Goal: Communication & Community: Ask a question

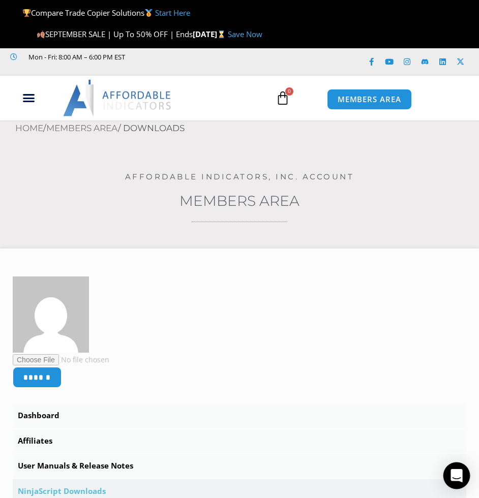
click at [455, 477] on icon "Open Intercom Messenger" at bounding box center [456, 475] width 12 height 13
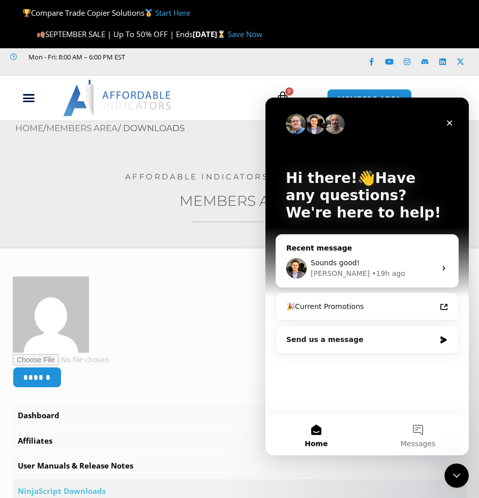
click at [371, 276] on div "• 19h ago" at bounding box center [387, 273] width 33 height 11
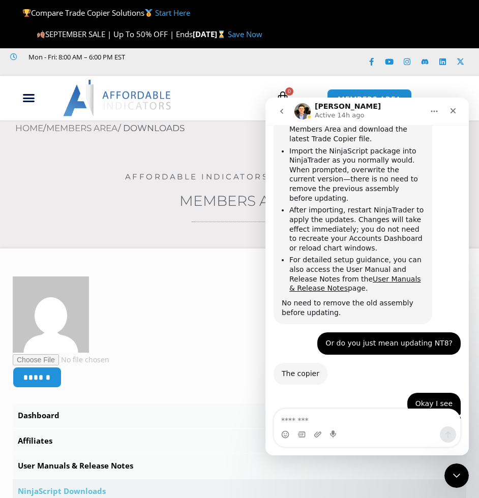
scroll to position [1392, 0]
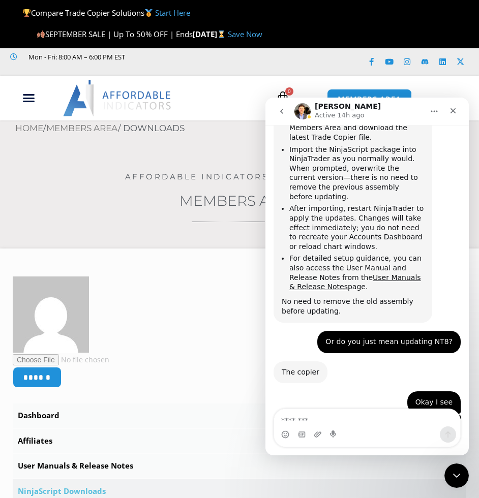
click at [326, 419] on textarea "Message…" at bounding box center [367, 417] width 186 height 17
type textarea "*"
type textarea "**********"
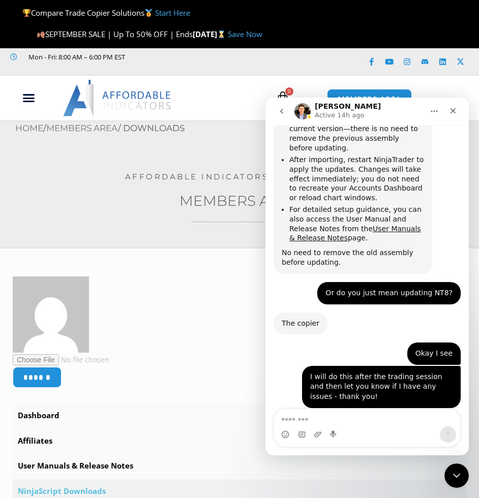
scroll to position [1459, 0]
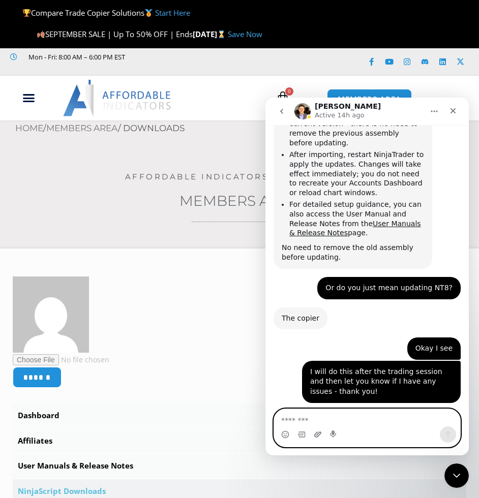
click at [315, 438] on icon "Upload attachment" at bounding box center [318, 434] width 8 height 8
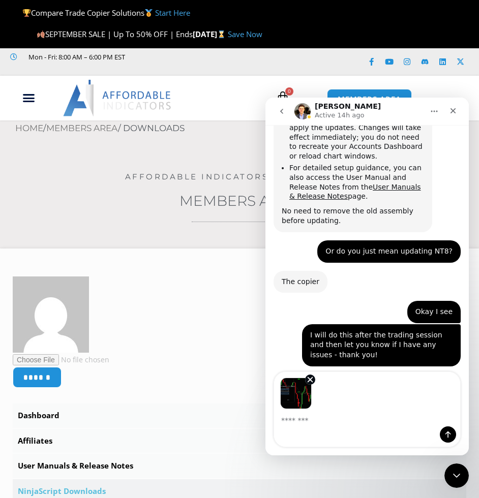
scroll to position [1496, 0]
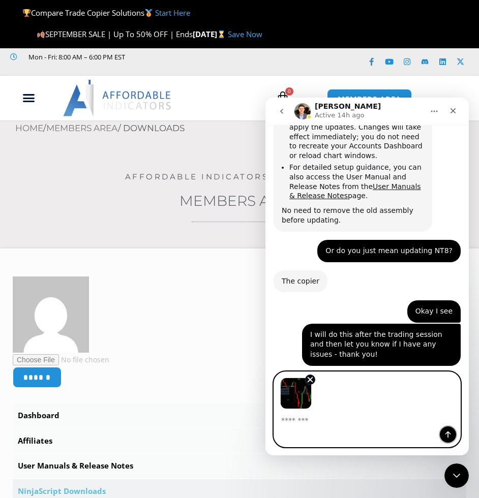
click at [455, 432] on button "Send a message…" at bounding box center [448, 434] width 16 height 16
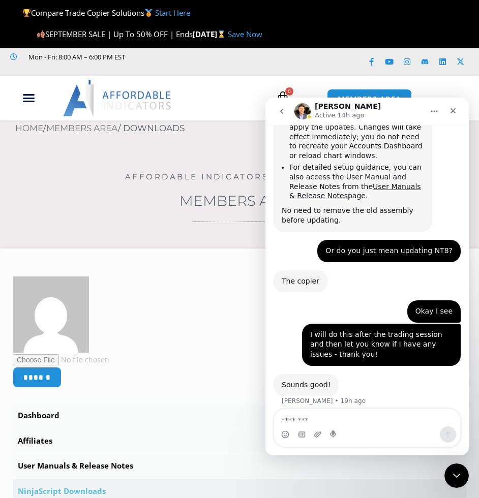
scroll to position [1544, 0]
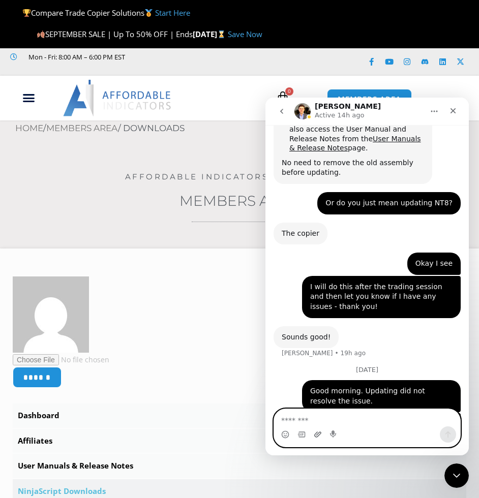
click at [318, 434] on icon "Upload attachment" at bounding box center [318, 434] width 8 height 8
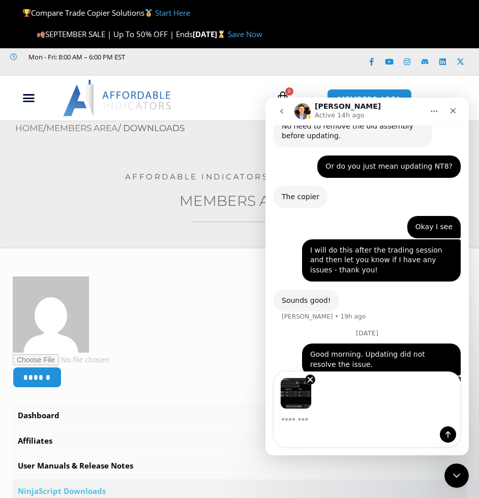
scroll to position [1581, 0]
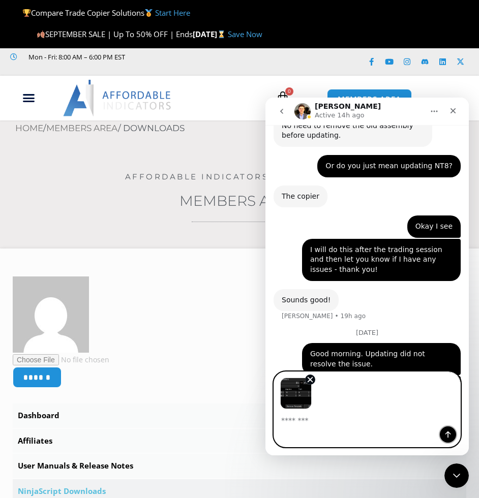
click at [445, 438] on button "Send a message…" at bounding box center [448, 434] width 16 height 16
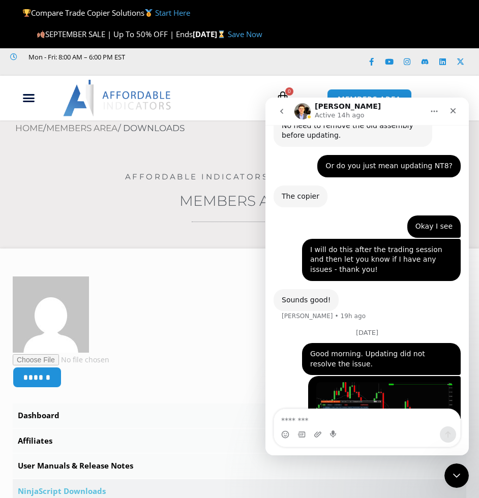
scroll to position [1618, 0]
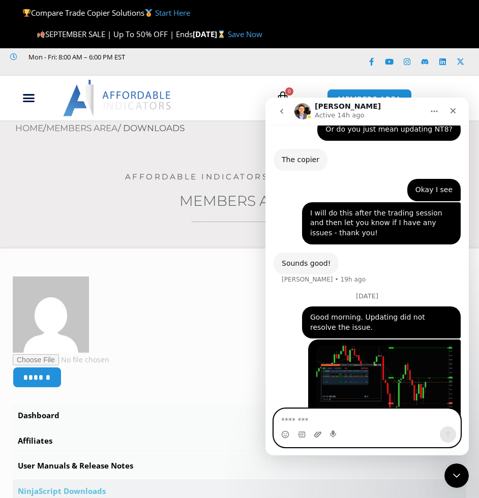
click at [318, 432] on icon "Upload attachment" at bounding box center [318, 434] width 8 height 8
click at [382, 346] on img "Nicholas says…" at bounding box center [384, 381] width 136 height 71
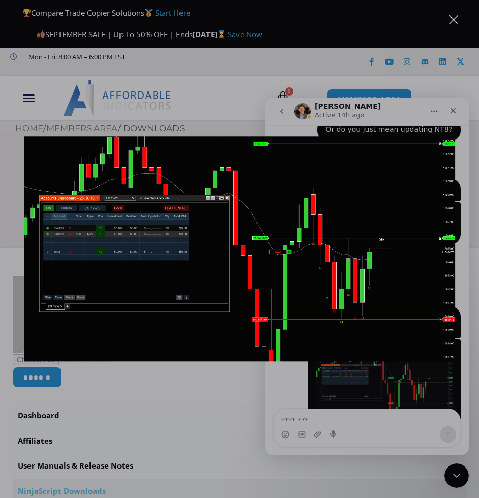
click at [293, 394] on div "Intercom messenger" at bounding box center [239, 249] width 479 height 498
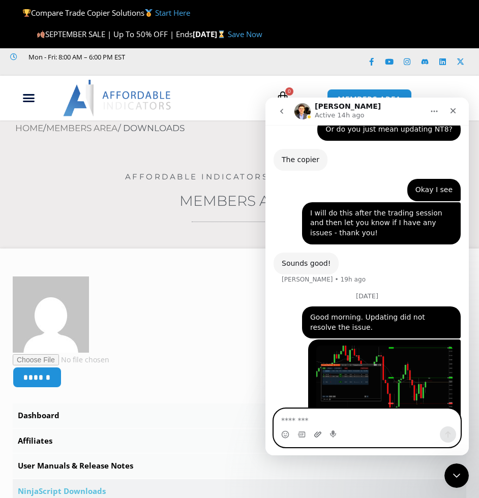
click at [316, 436] on icon "Upload attachment" at bounding box center [317, 434] width 7 height 6
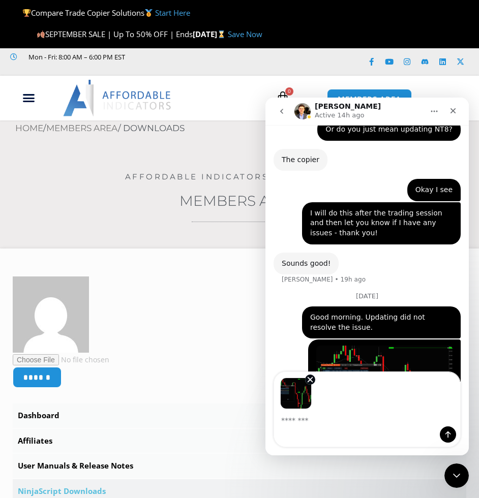
scroll to position [1655, 0]
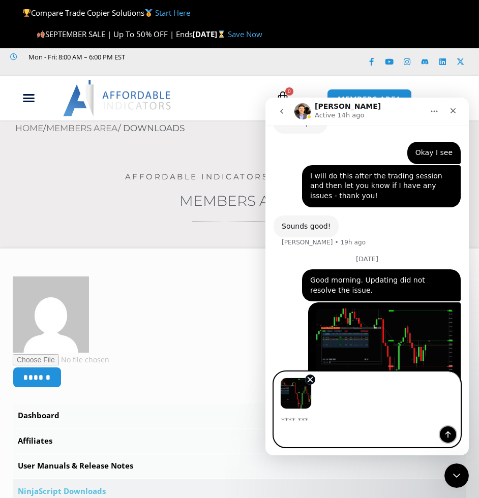
click at [451, 436] on icon "Send a message…" at bounding box center [448, 434] width 8 height 8
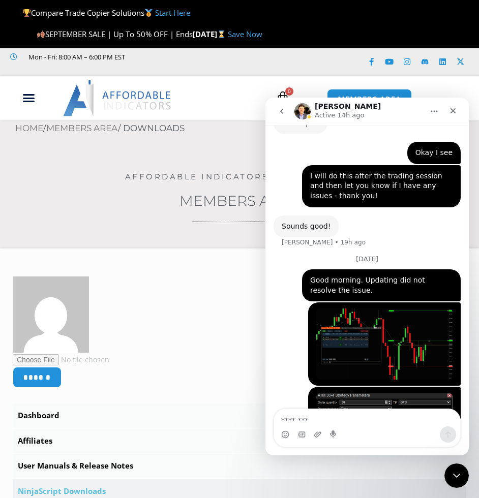
scroll to position [1702, 0]
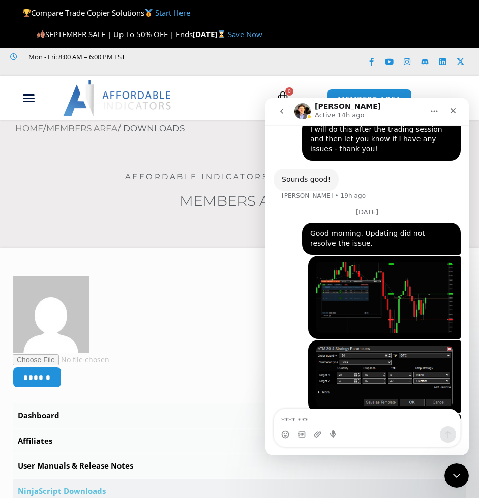
click at [386, 420] on img "Nicholas says…" at bounding box center [384, 455] width 136 height 71
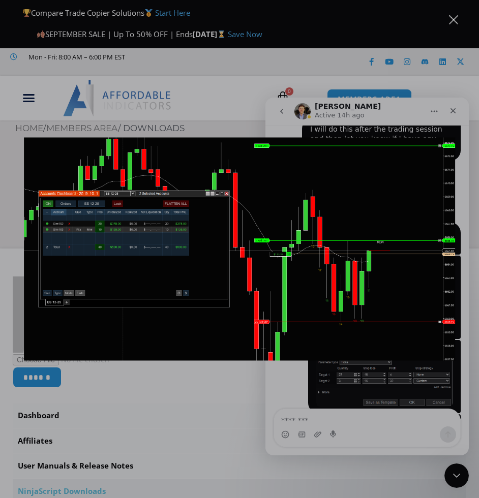
scroll to position [0, 0]
click at [222, 390] on div "Intercom messenger" at bounding box center [239, 249] width 479 height 498
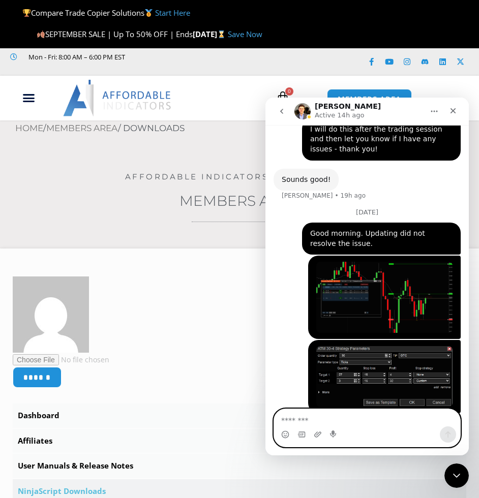
click at [383, 419] on textarea "Message…" at bounding box center [367, 417] width 186 height 17
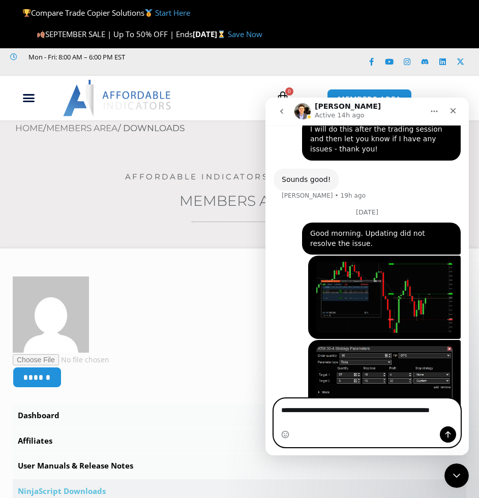
scroll to position [1712, 0]
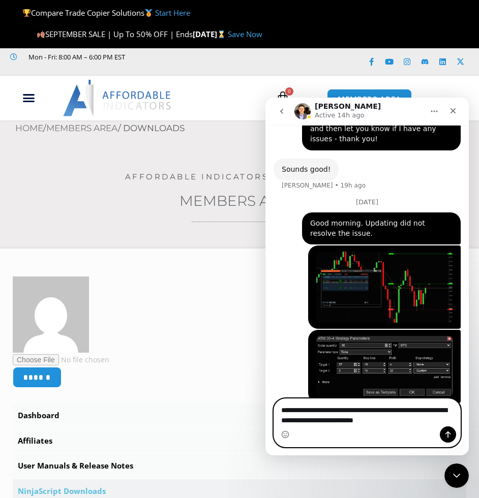
type textarea "**********"
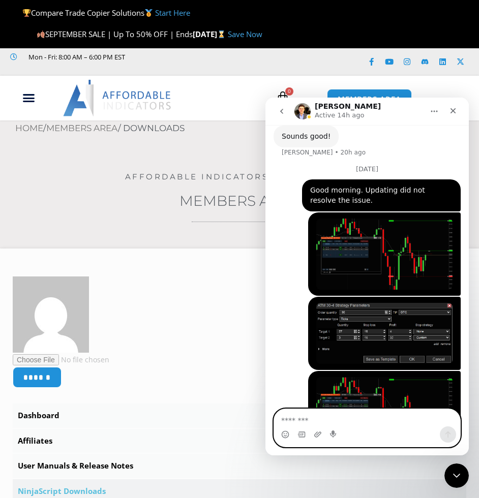
click at [325, 420] on textarea "Message…" at bounding box center [367, 417] width 186 height 17
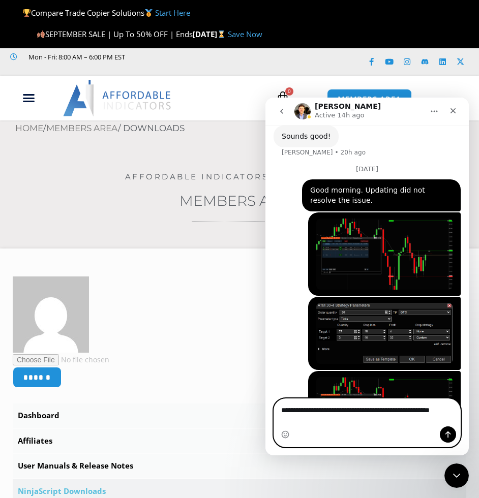
type textarea "**********"
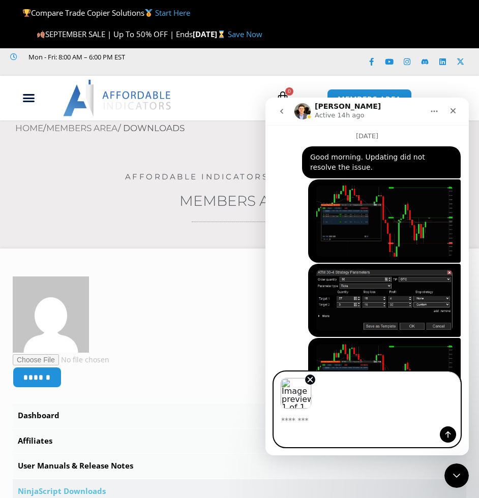
scroll to position [1815, 0]
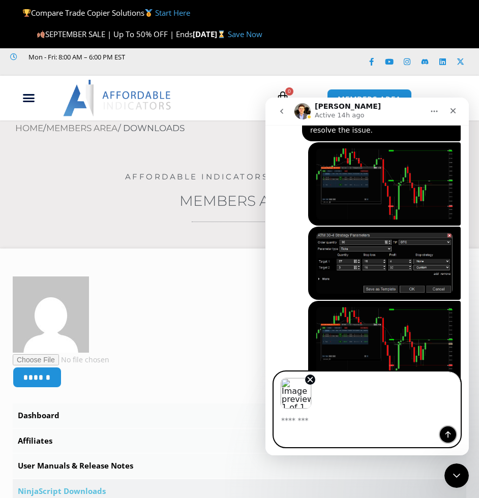
click at [445, 432] on icon "Send a message…" at bounding box center [448, 434] width 8 height 8
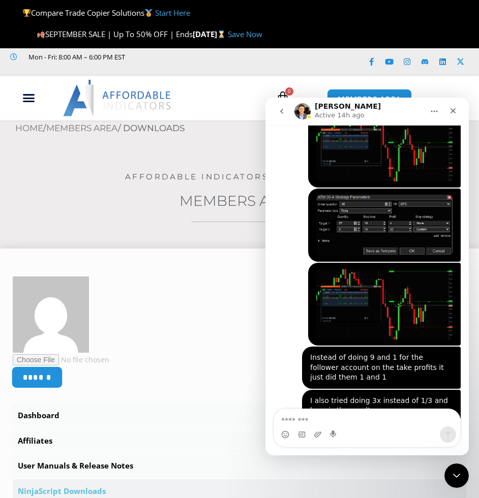
scroll to position [1854, 0]
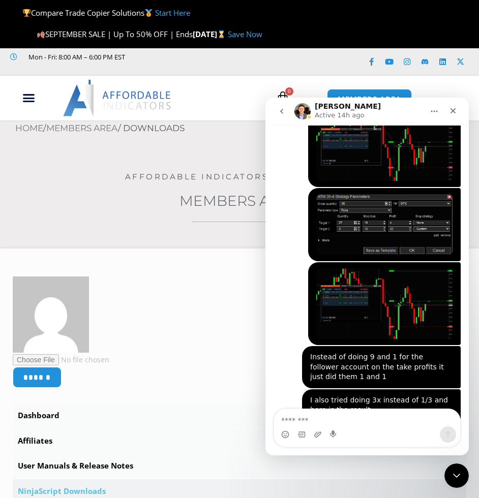
click at [352, 423] on textarea "Message…" at bounding box center [367, 417] width 186 height 17
click at [314, 434] on icon "Upload attachment" at bounding box center [318, 434] width 8 height 8
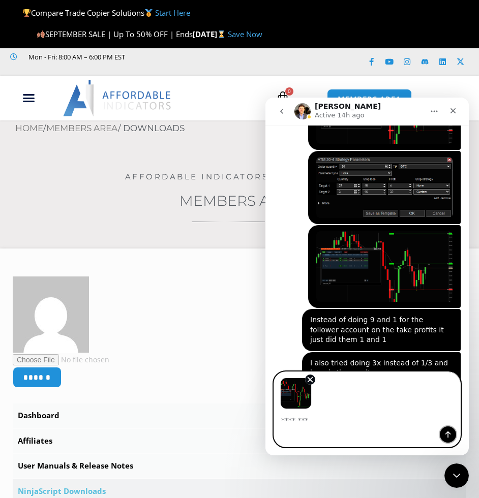
click at [443, 435] on button "Send a message…" at bounding box center [448, 434] width 16 height 16
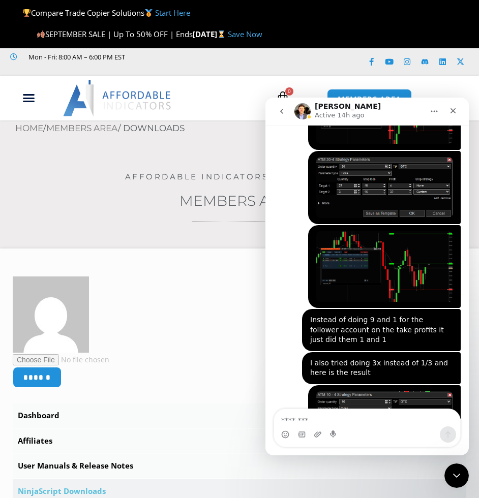
scroll to position [1961, 0]
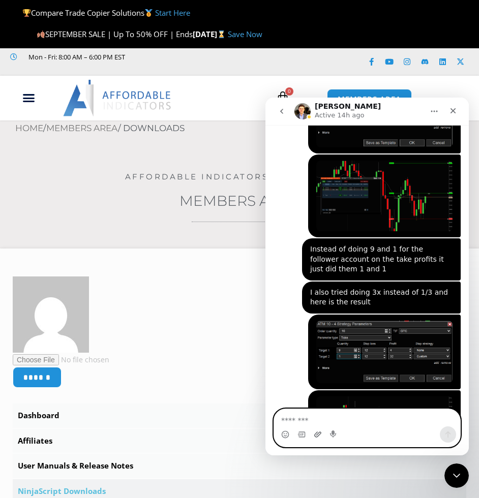
click at [315, 436] on icon "Upload attachment" at bounding box center [317, 434] width 7 height 6
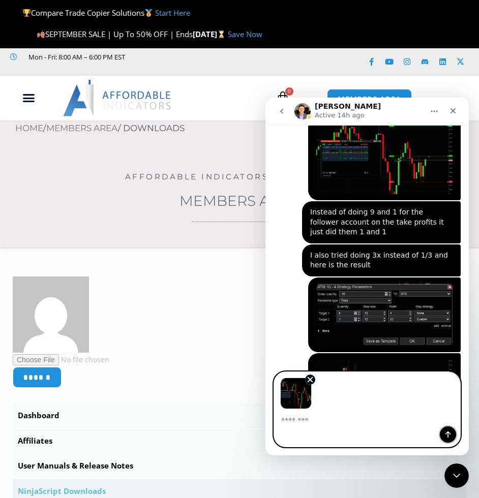
click at [446, 431] on icon "Send a message…" at bounding box center [448, 434] width 8 height 8
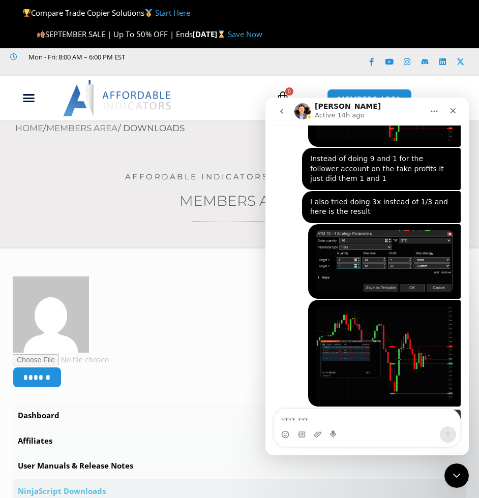
scroll to position [2054, 0]
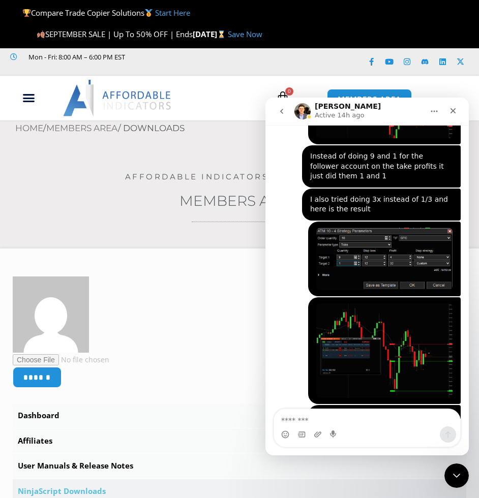
click at [336, 415] on textarea "Message…" at bounding box center [367, 417] width 186 height 17
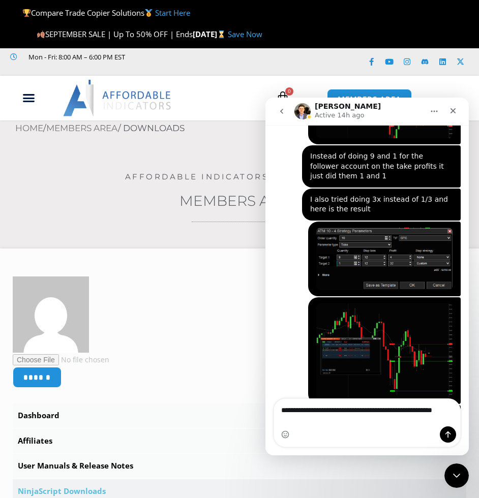
scroll to position [2064, 0]
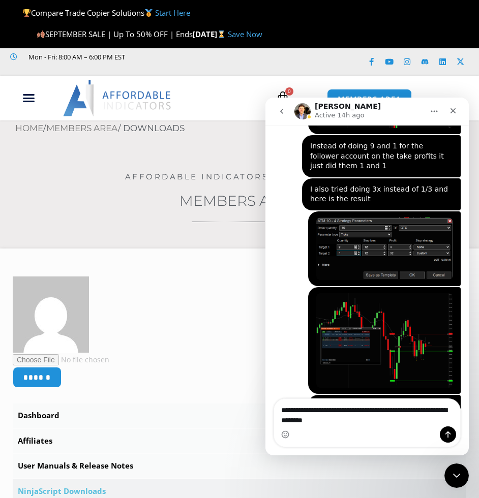
type textarea "**********"
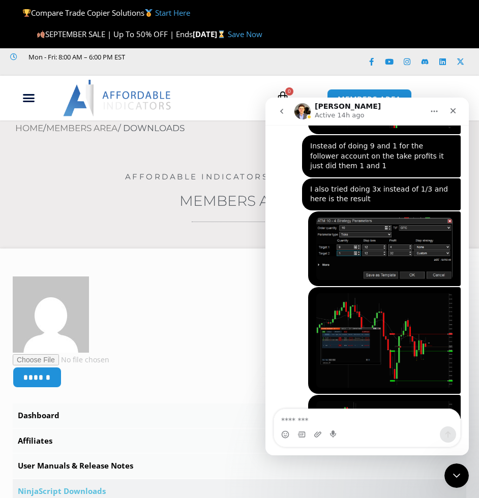
scroll to position [2087, 0]
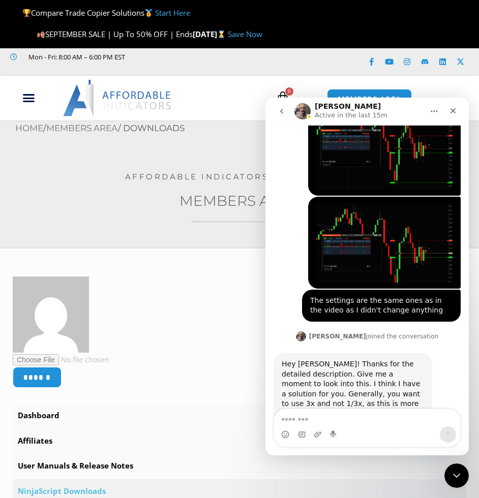
scroll to position [2254, 0]
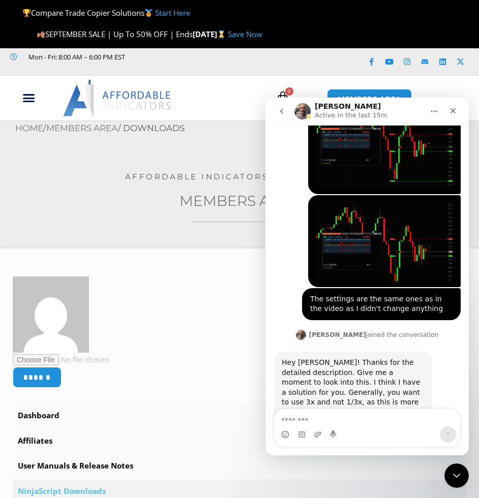
click at [360, 426] on textarea "Message…" at bounding box center [367, 417] width 186 height 17
type textarea "**********"
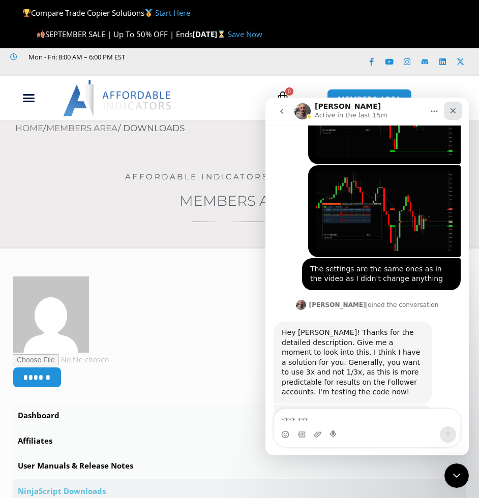
click at [455, 116] on div "Close" at bounding box center [453, 111] width 18 height 18
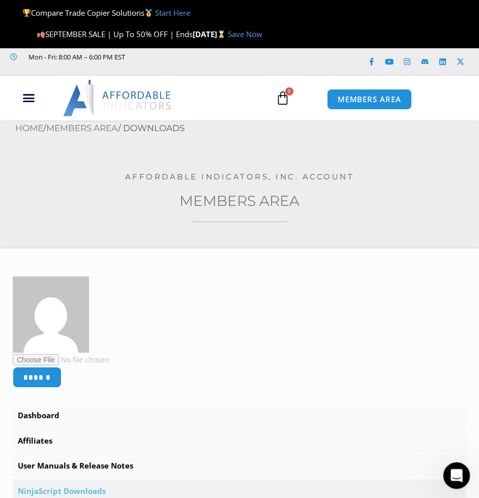
click at [456, 468] on icon "Open Intercom Messenger" at bounding box center [455, 474] width 17 height 17
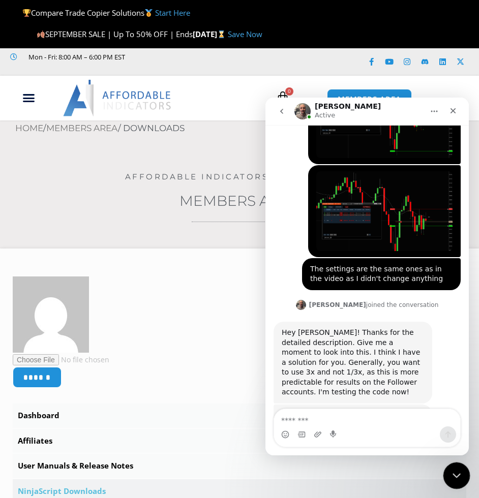
click at [449, 471] on icon "Close Intercom Messenger" at bounding box center [455, 474] width 12 height 12
